Goal: Task Accomplishment & Management: Manage account settings

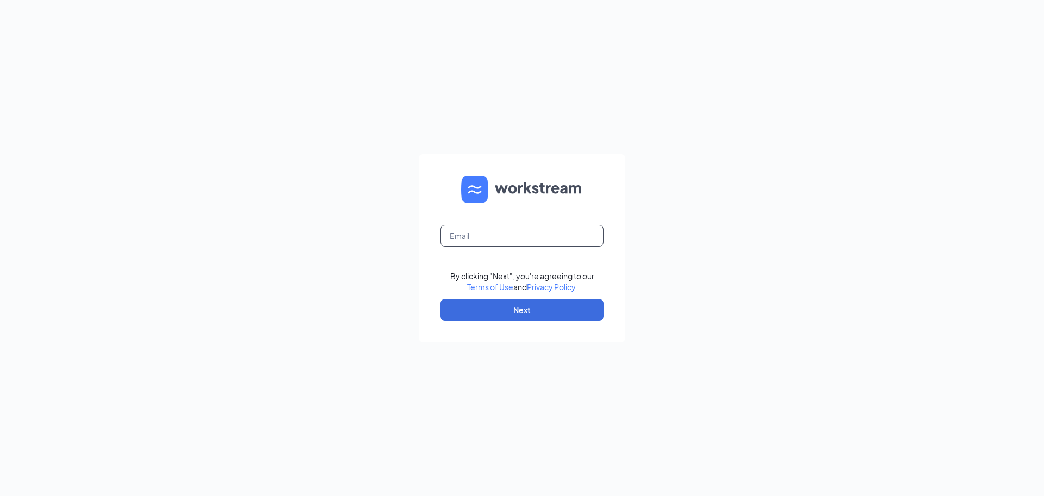
click at [506, 237] on input "text" at bounding box center [522, 236] width 163 height 22
type input "[PERSON_NAME][EMAIL_ADDRESS][PERSON_NAME][PERSON_NAME][DOMAIN_NAME]"
click at [511, 308] on button "Next" at bounding box center [522, 310] width 163 height 22
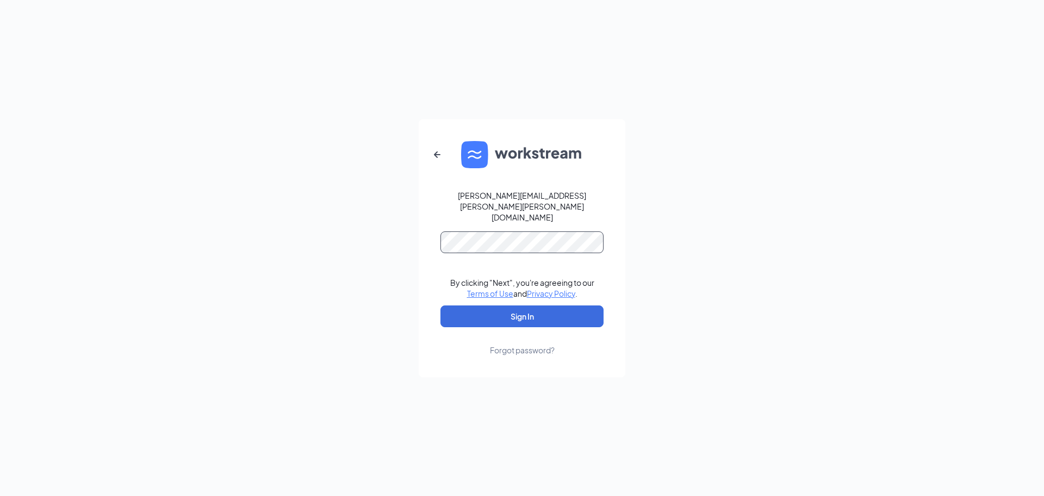
click at [441, 305] on button "Sign In" at bounding box center [522, 316] width 163 height 22
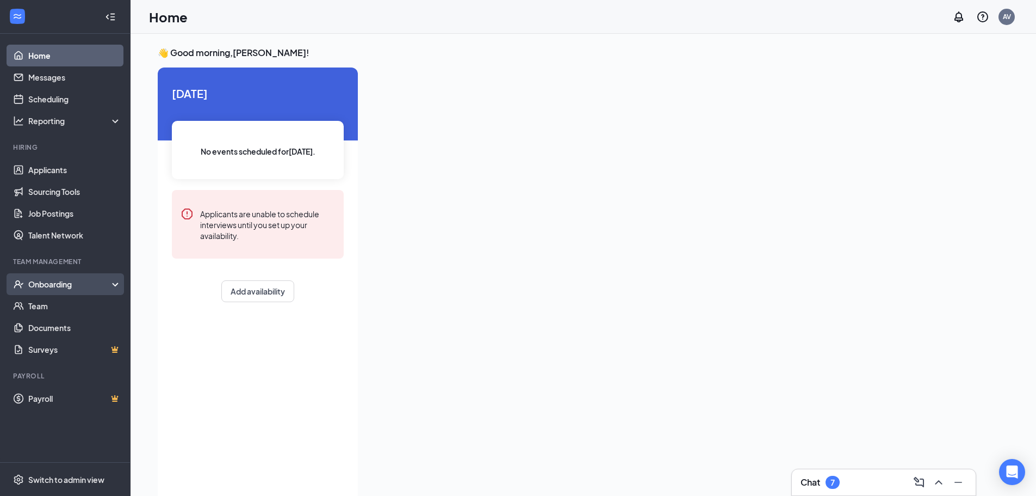
click at [51, 284] on div "Onboarding" at bounding box center [70, 284] width 84 height 11
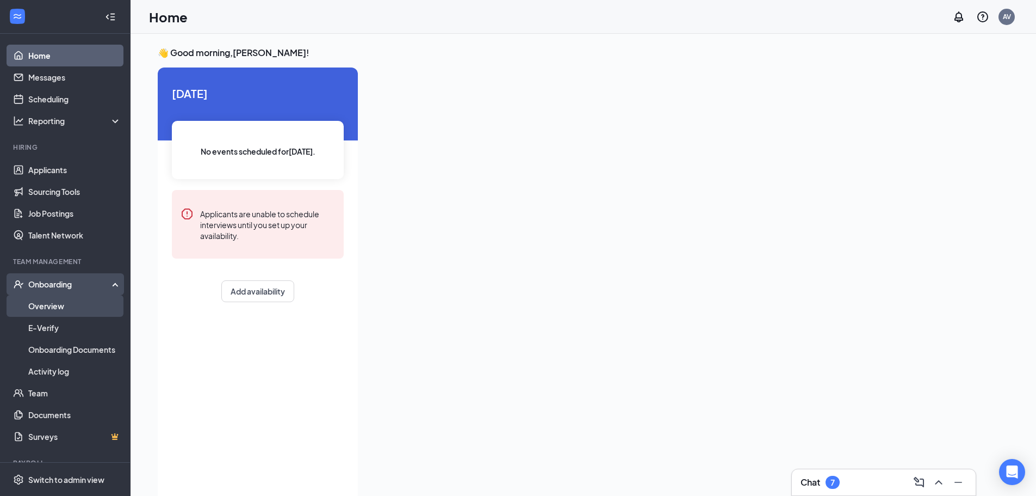
click at [51, 301] on link "Overview" at bounding box center [74, 306] width 93 height 22
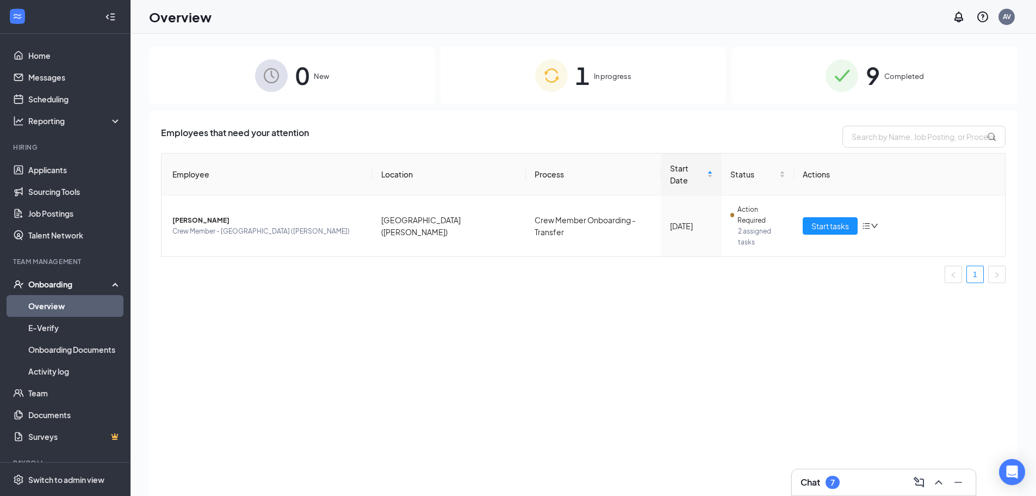
click at [623, 76] on span "In progress" at bounding box center [613, 76] width 38 height 11
